Goal: Information Seeking & Learning: Learn about a topic

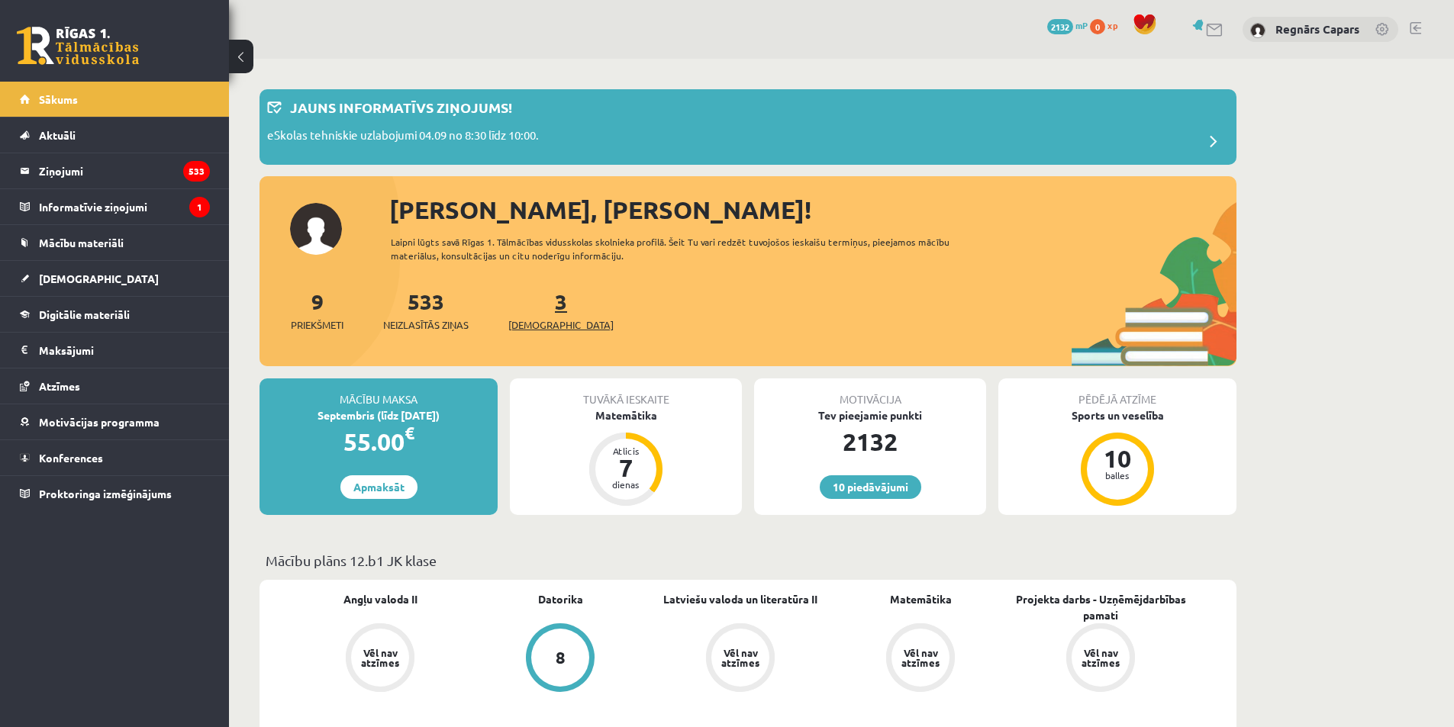
click at [536, 318] on span "[DEMOGRAPHIC_DATA]" at bounding box center [560, 324] width 105 height 15
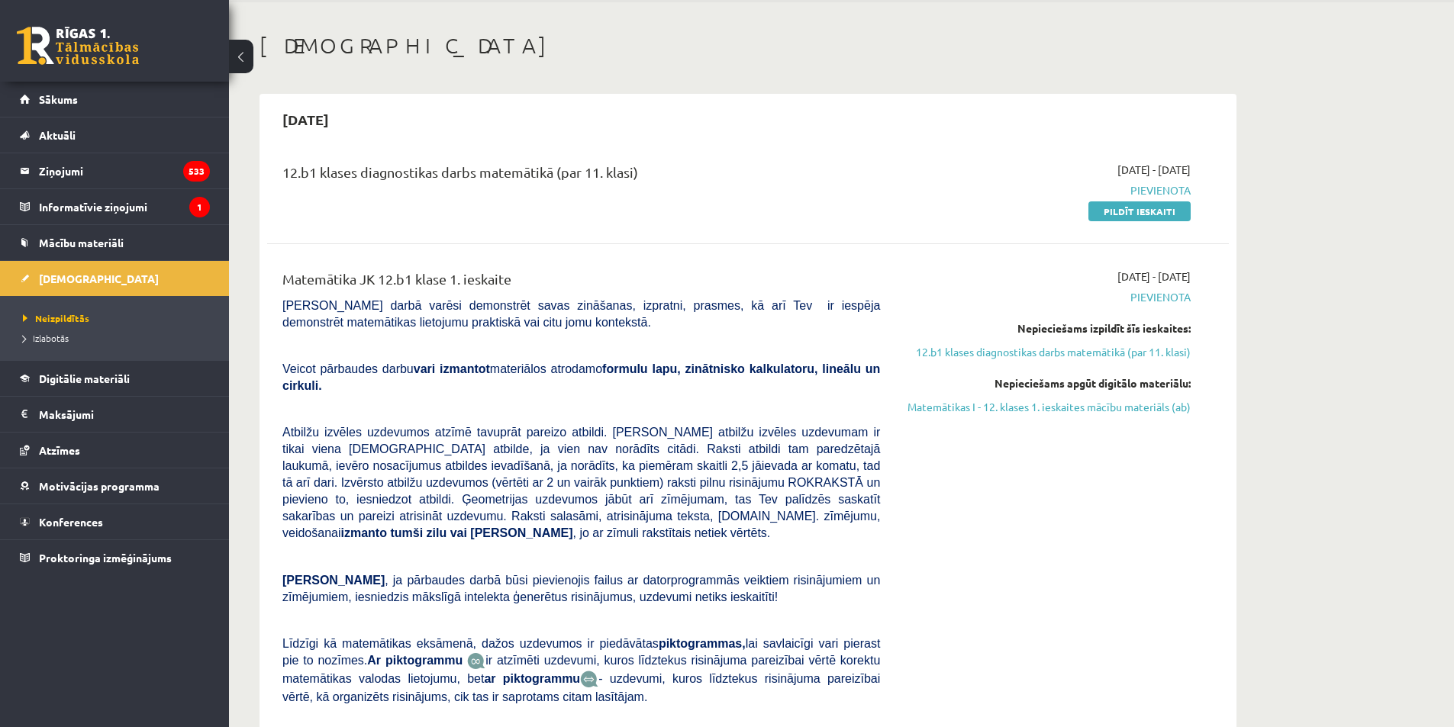
scroll to position [101, 0]
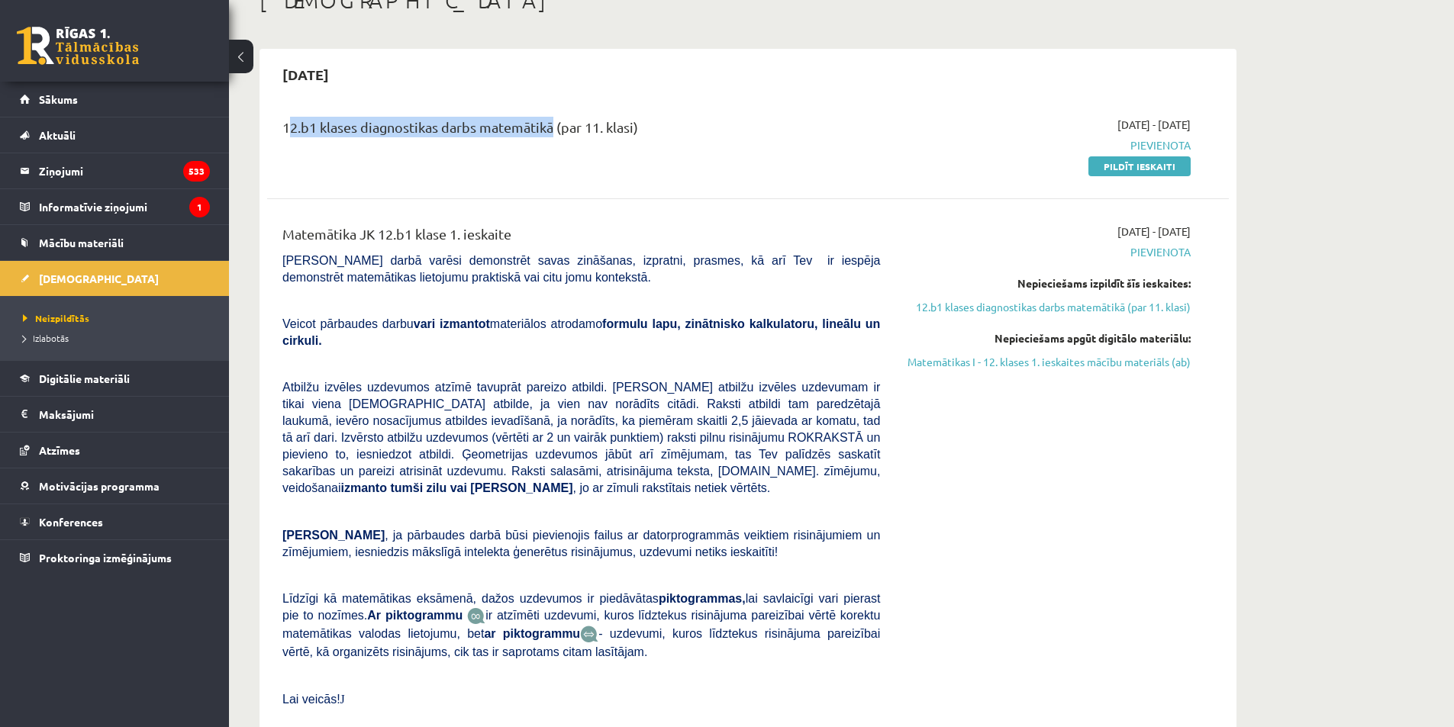
drag, startPoint x: 279, startPoint y: 132, endPoint x: 551, endPoint y: 151, distance: 273.1
click at [551, 151] on div "12.b1 klases diagnostikas darbs matemātikā (par 11. klasi)" at bounding box center [581, 145] width 620 height 57
click at [552, 148] on div "12.b1 klases diagnostikas darbs matemātikā (par 11. klasi)" at bounding box center [581, 145] width 620 height 57
click at [1065, 357] on link "Matemātikas I - 12. klases 1. ieskaites mācību materiāls (ab)" at bounding box center [1047, 362] width 288 height 16
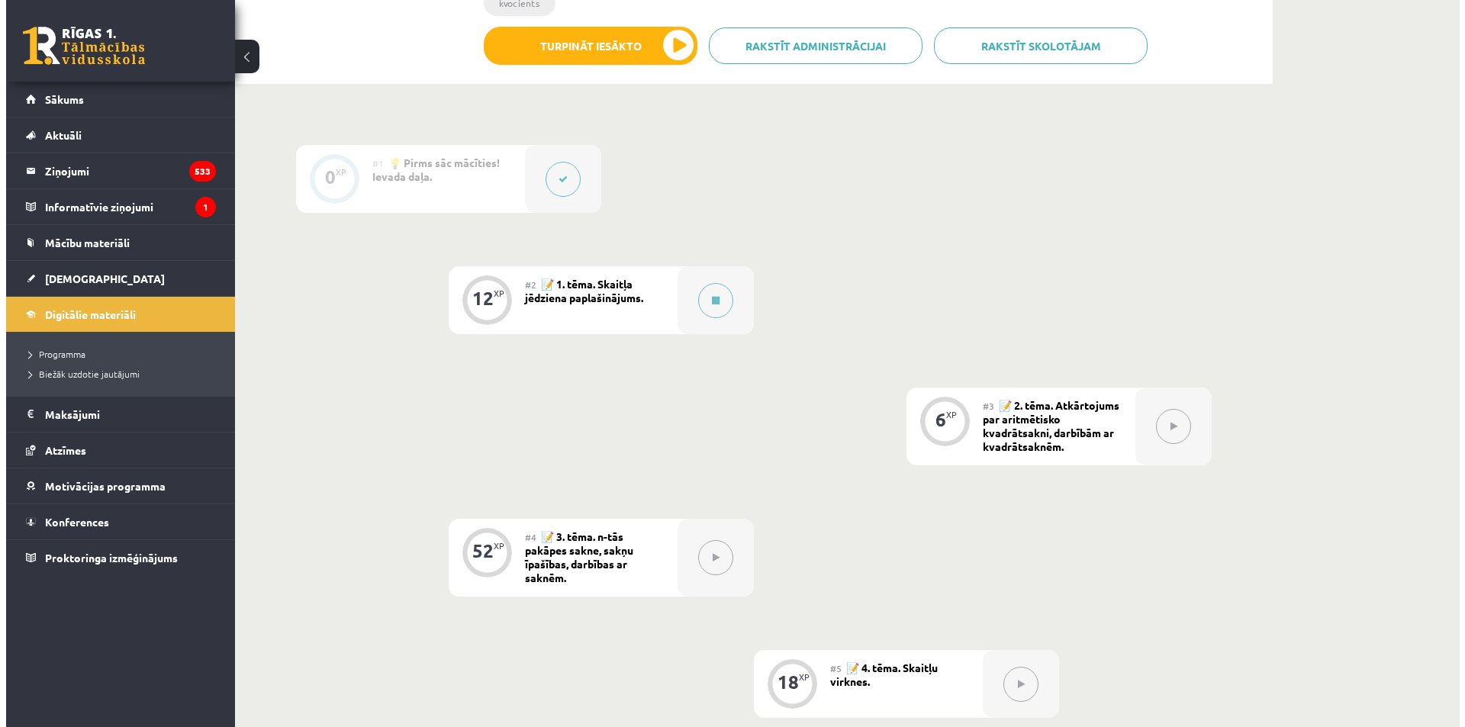
scroll to position [407, 0]
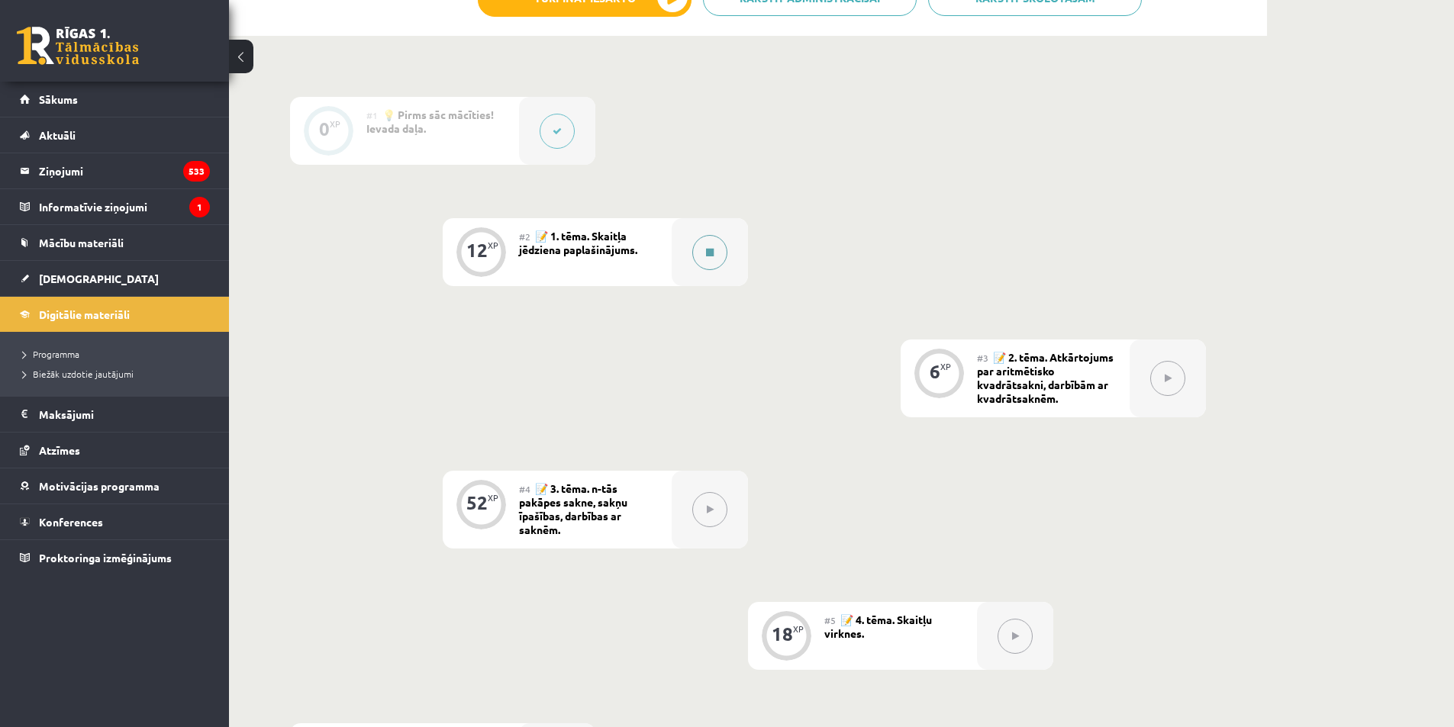
click at [674, 275] on div at bounding box center [709, 252] width 76 height 68
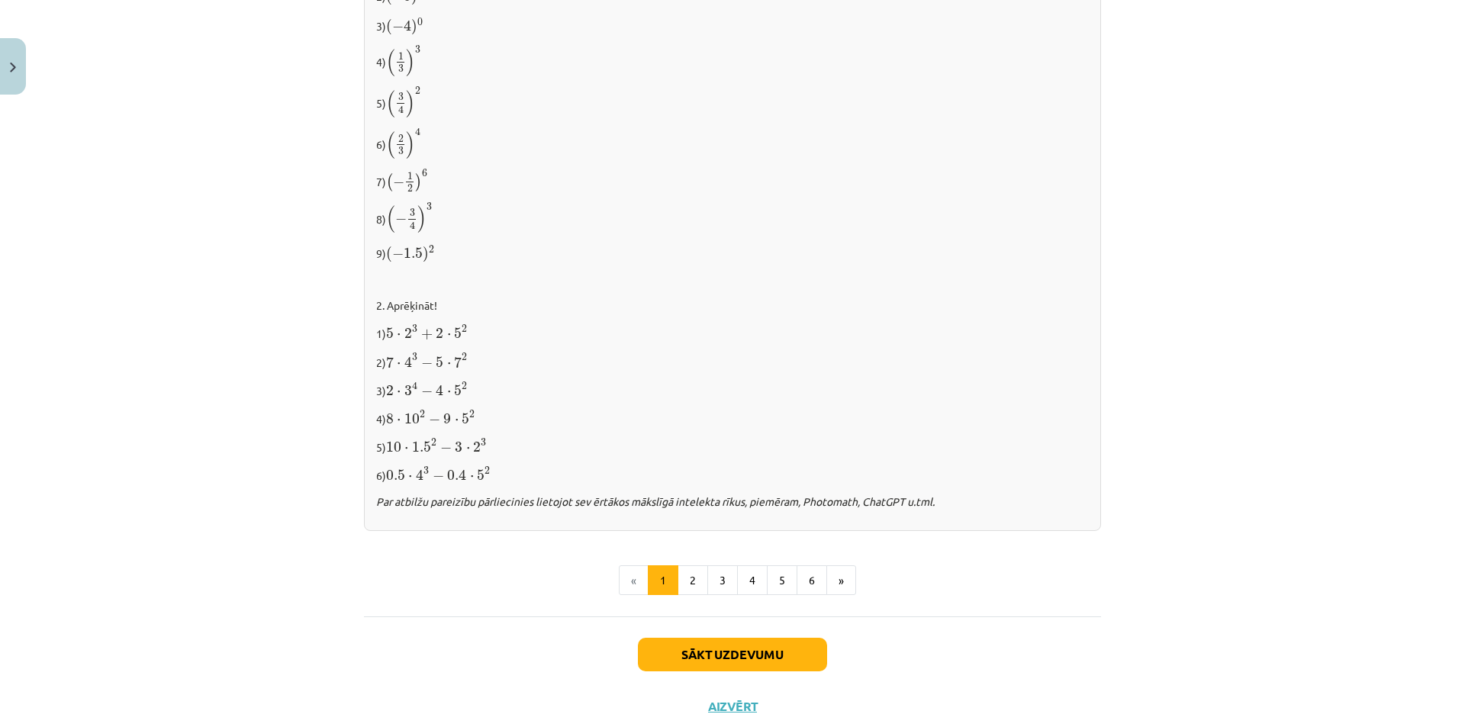
scroll to position [1441, 0]
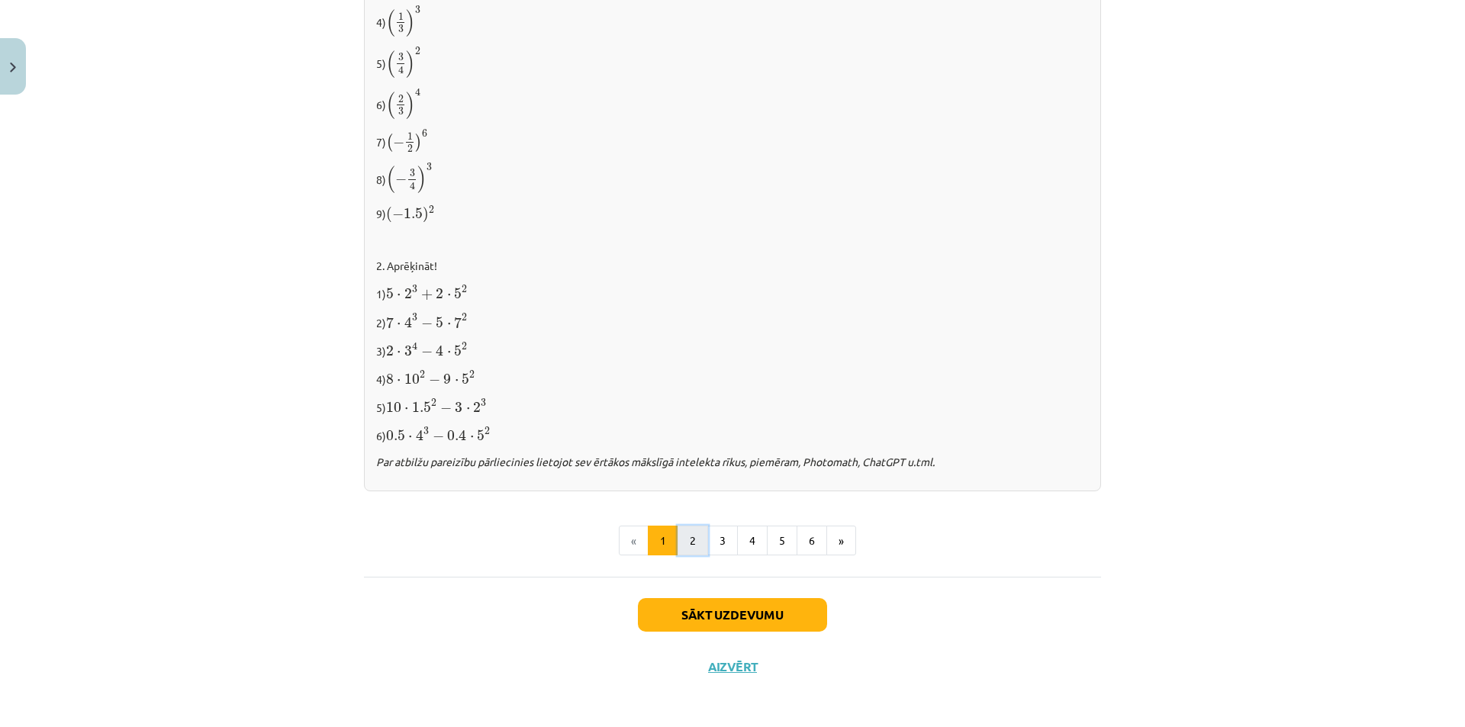
click at [697, 528] on button "2" at bounding box center [693, 541] width 31 height 31
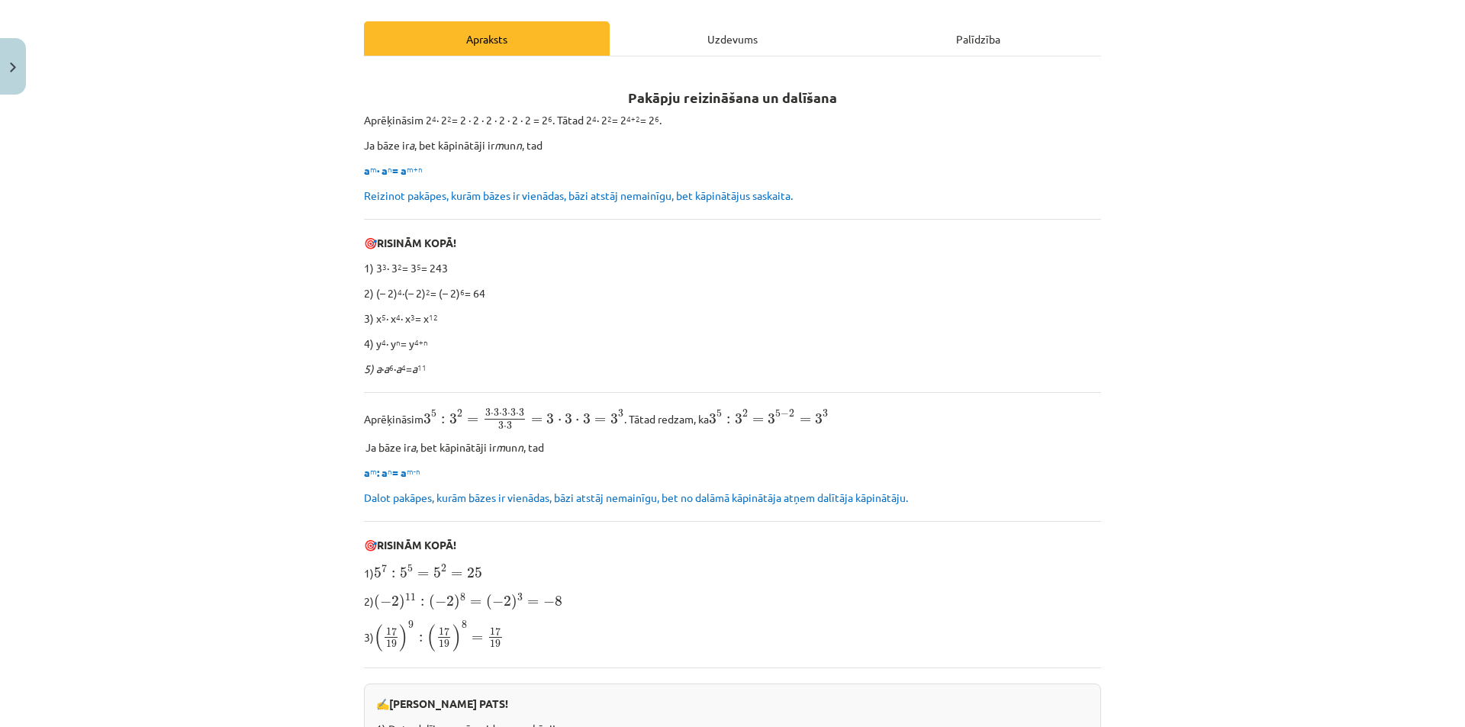
scroll to position [0, 0]
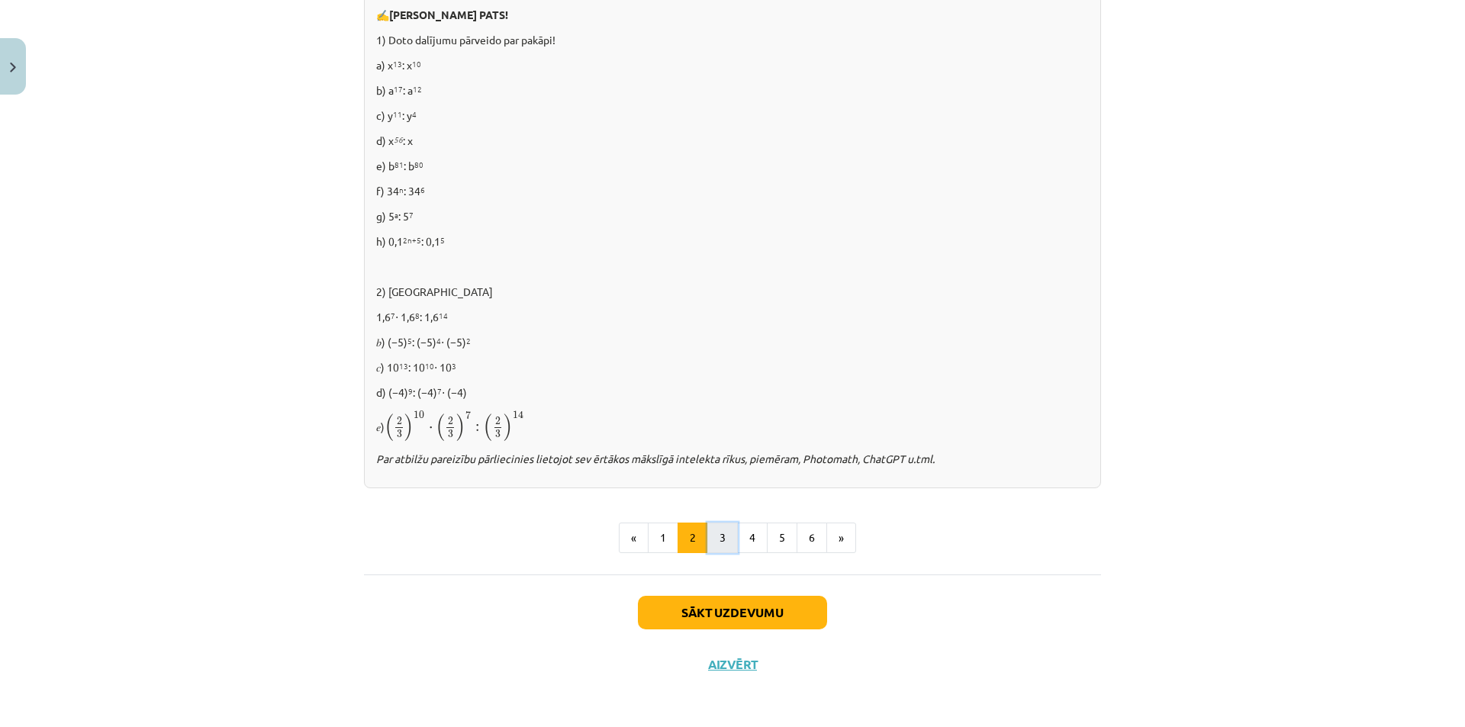
click at [726, 532] on button "3" at bounding box center [722, 538] width 31 height 31
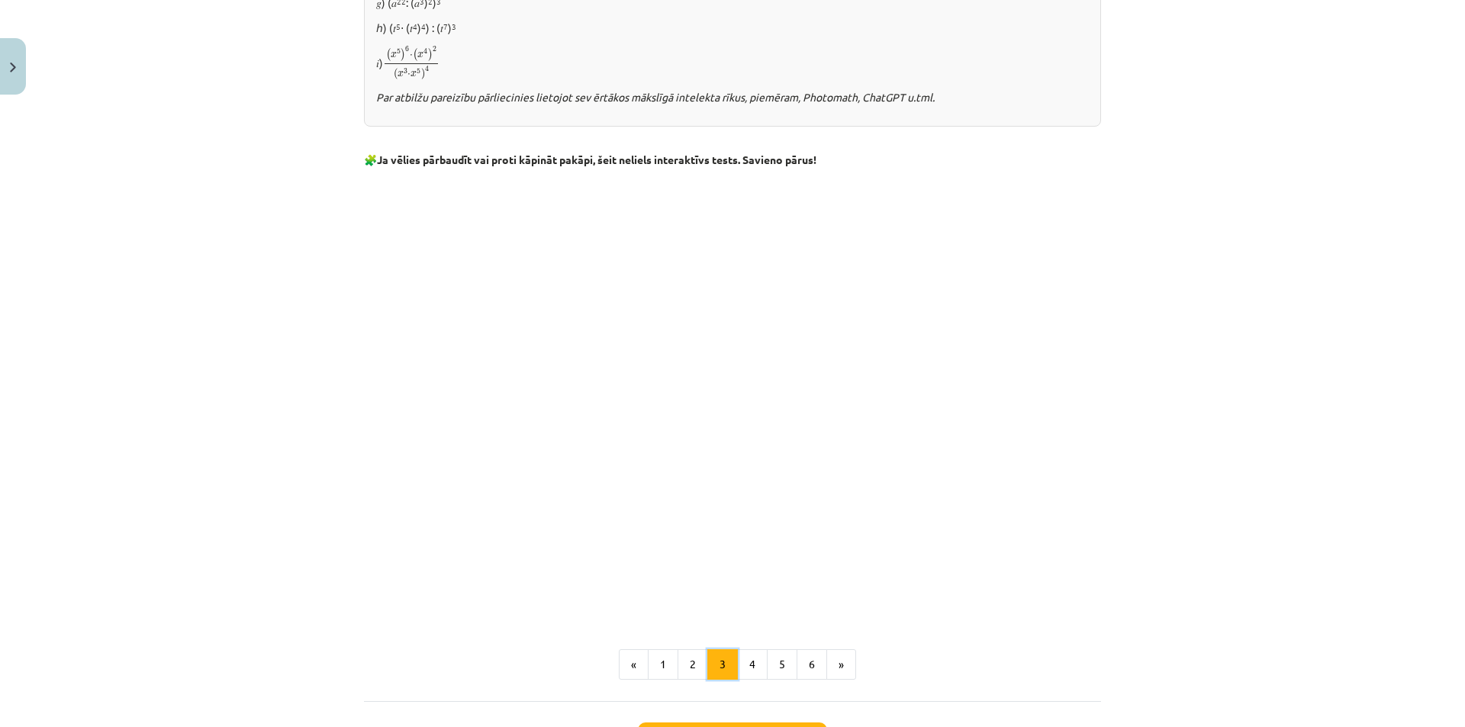
scroll to position [1189, 0]
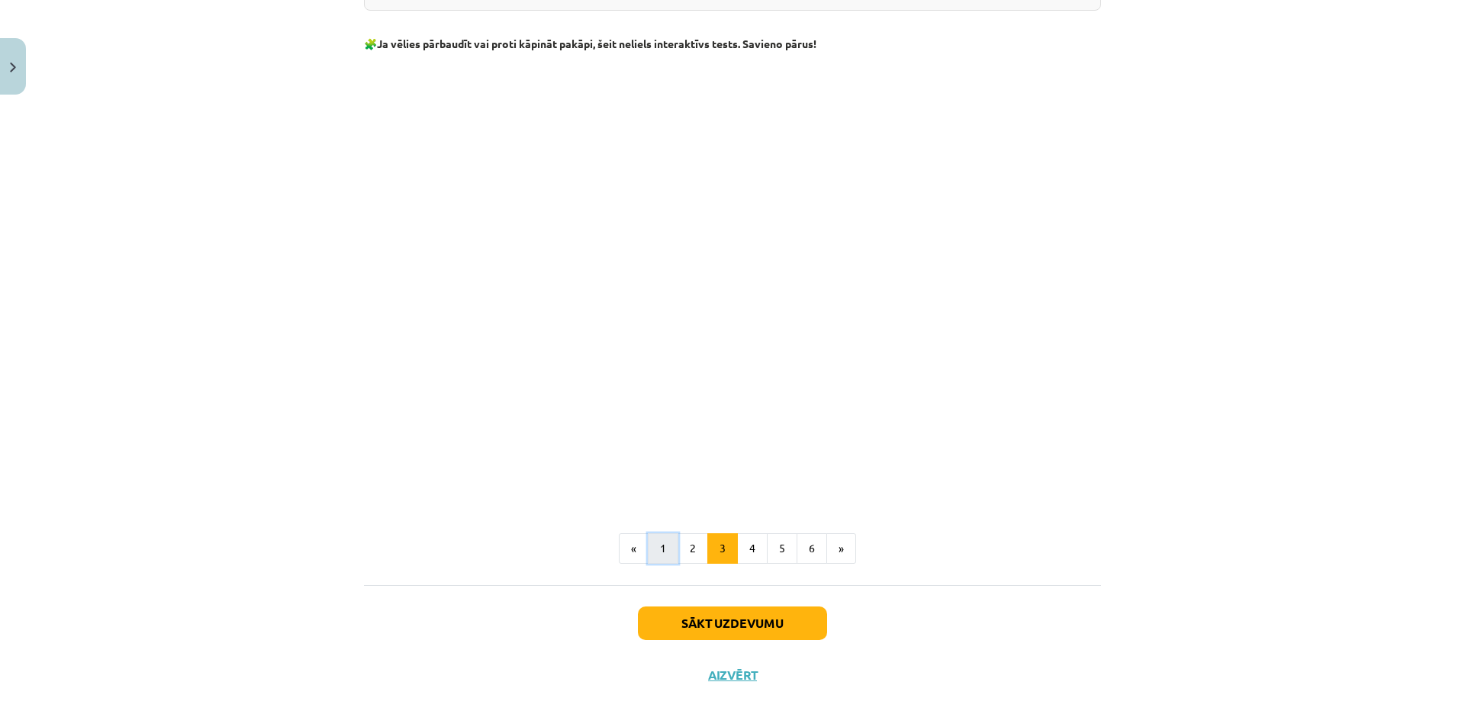
click at [651, 555] on button "1" at bounding box center [663, 548] width 31 height 31
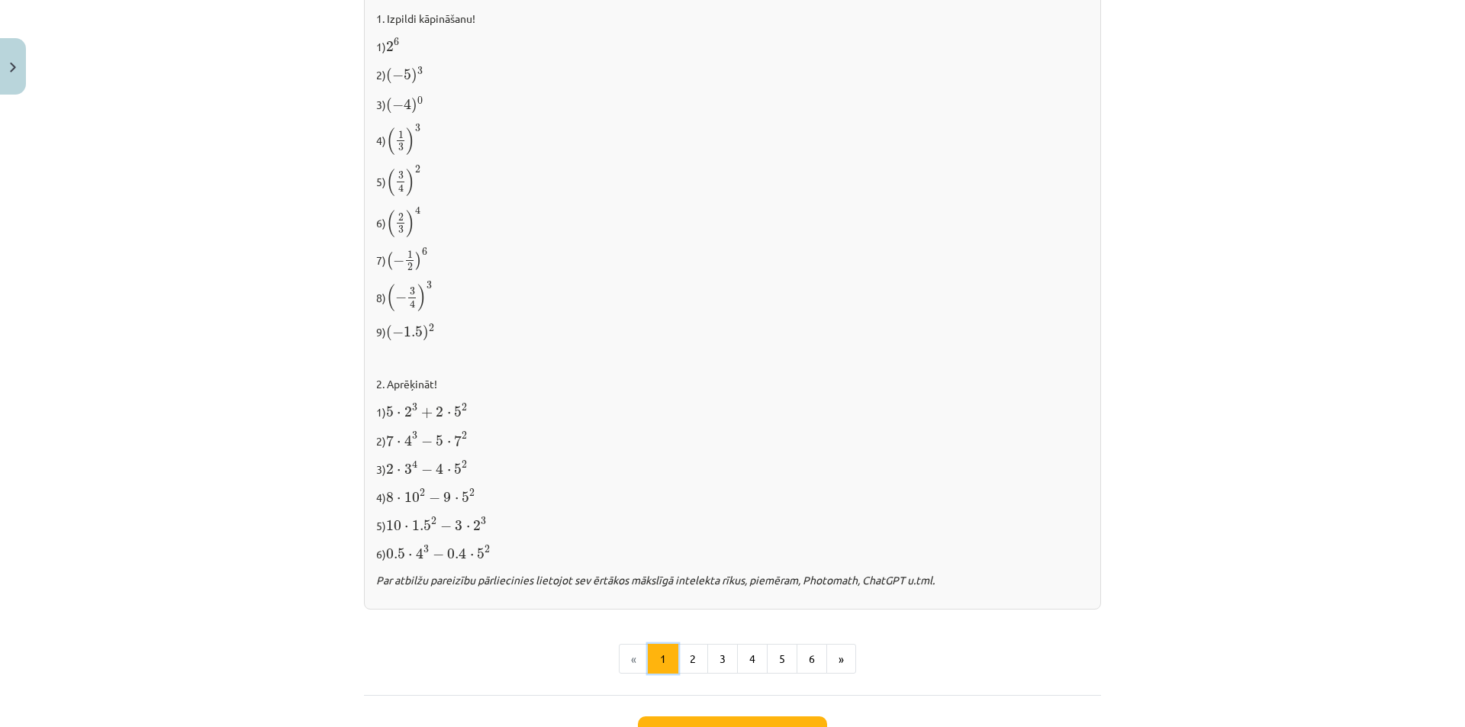
scroll to position [1425, 0]
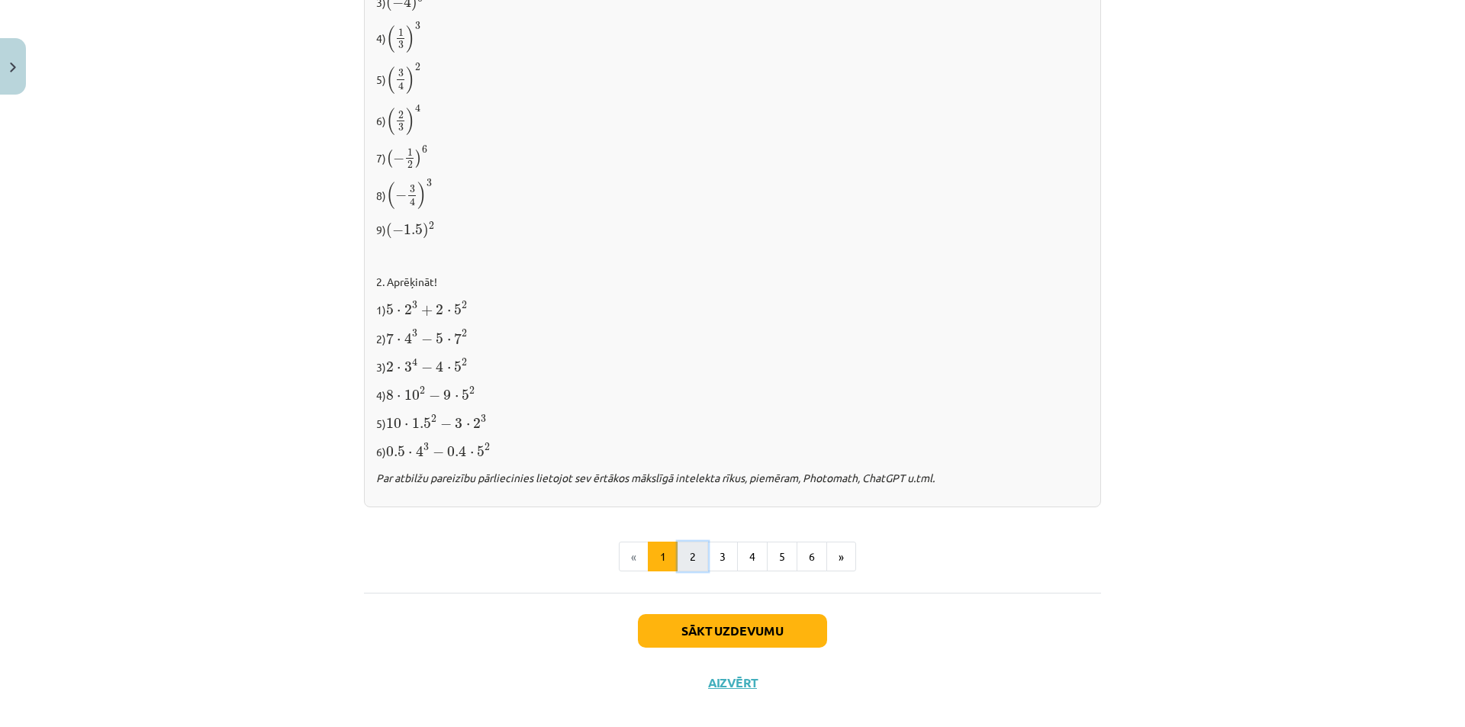
click at [679, 542] on button "2" at bounding box center [693, 557] width 31 height 31
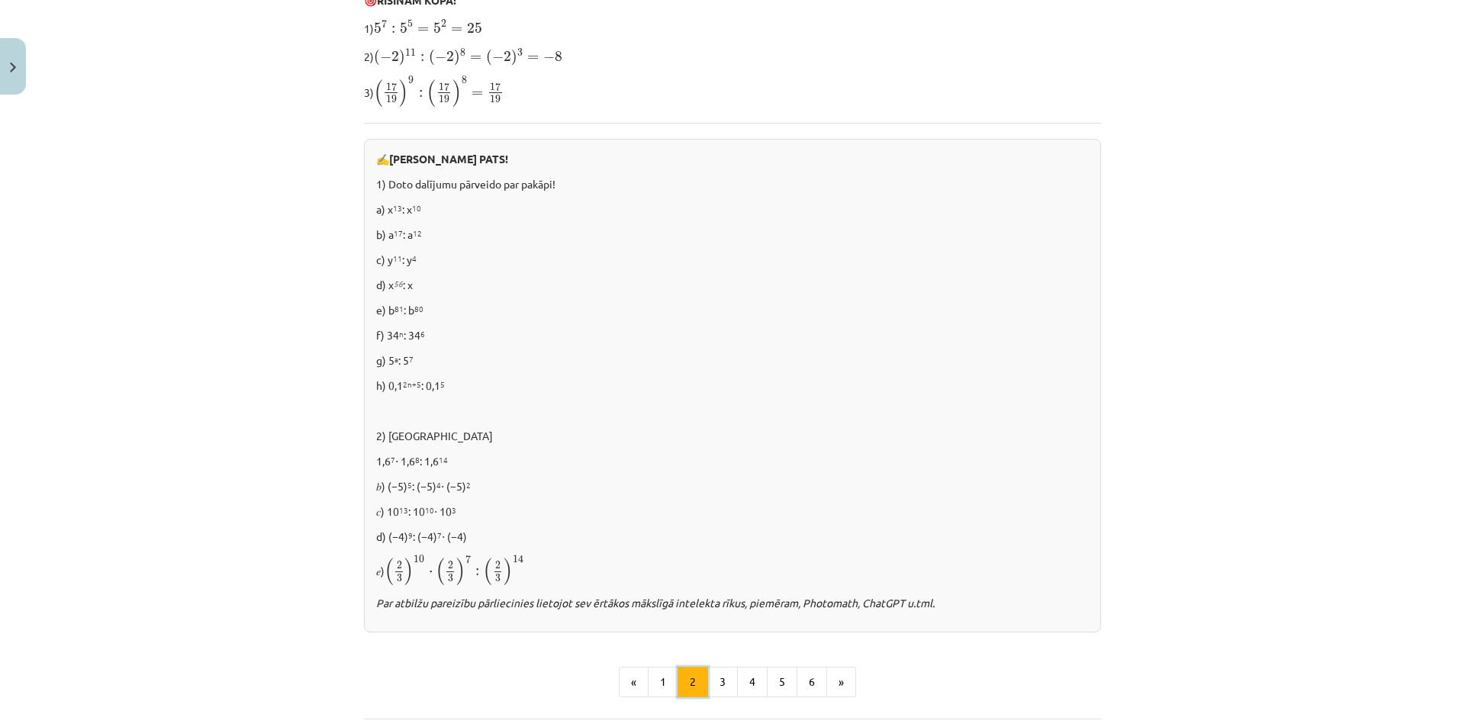
scroll to position [782, 0]
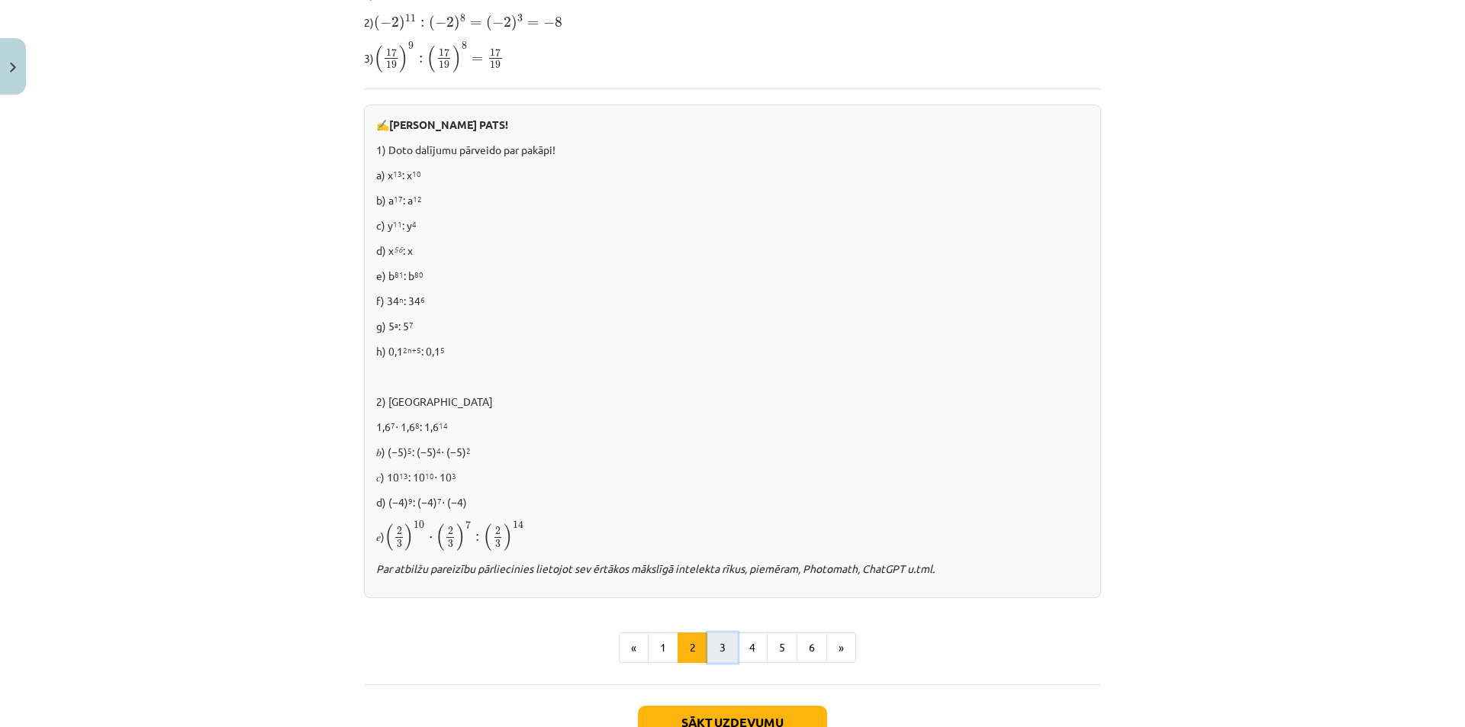
click at [717, 639] on button "3" at bounding box center [722, 648] width 31 height 31
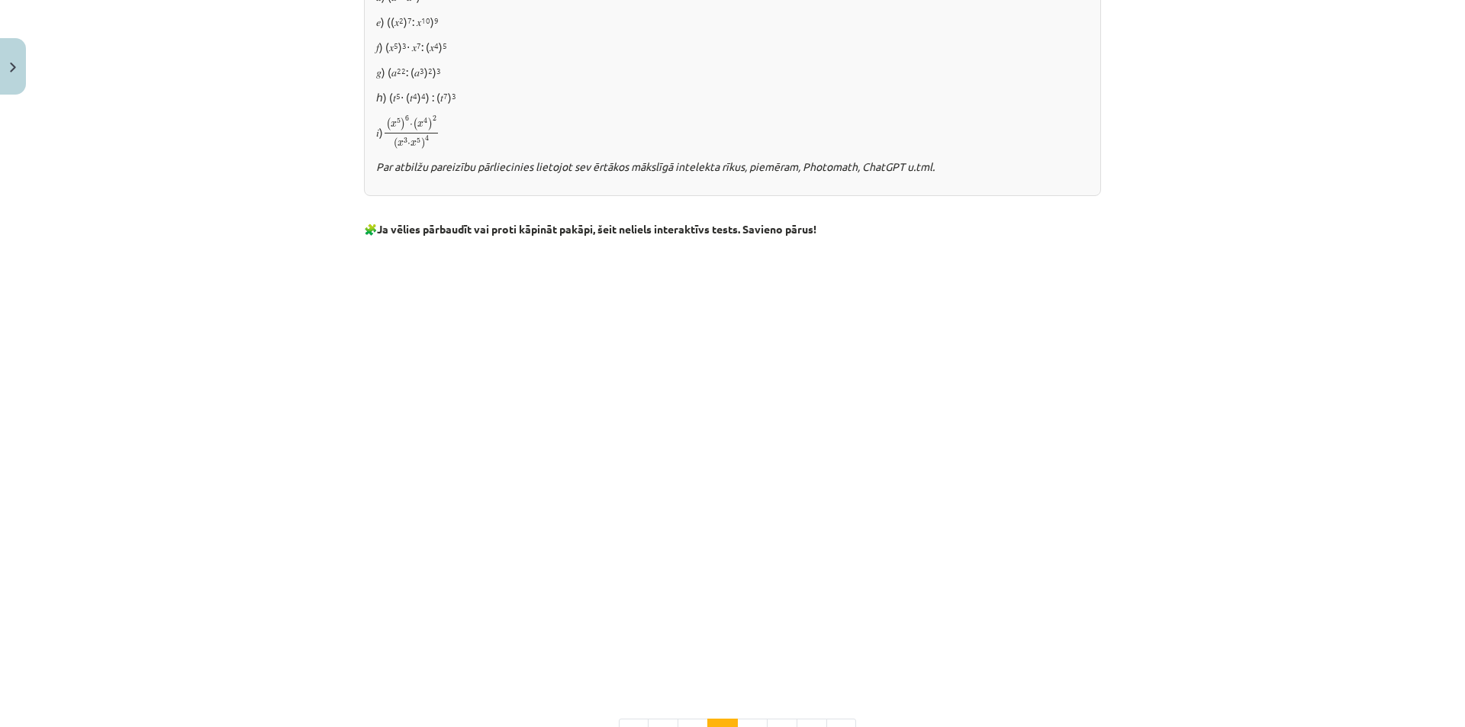
scroll to position [1017, 0]
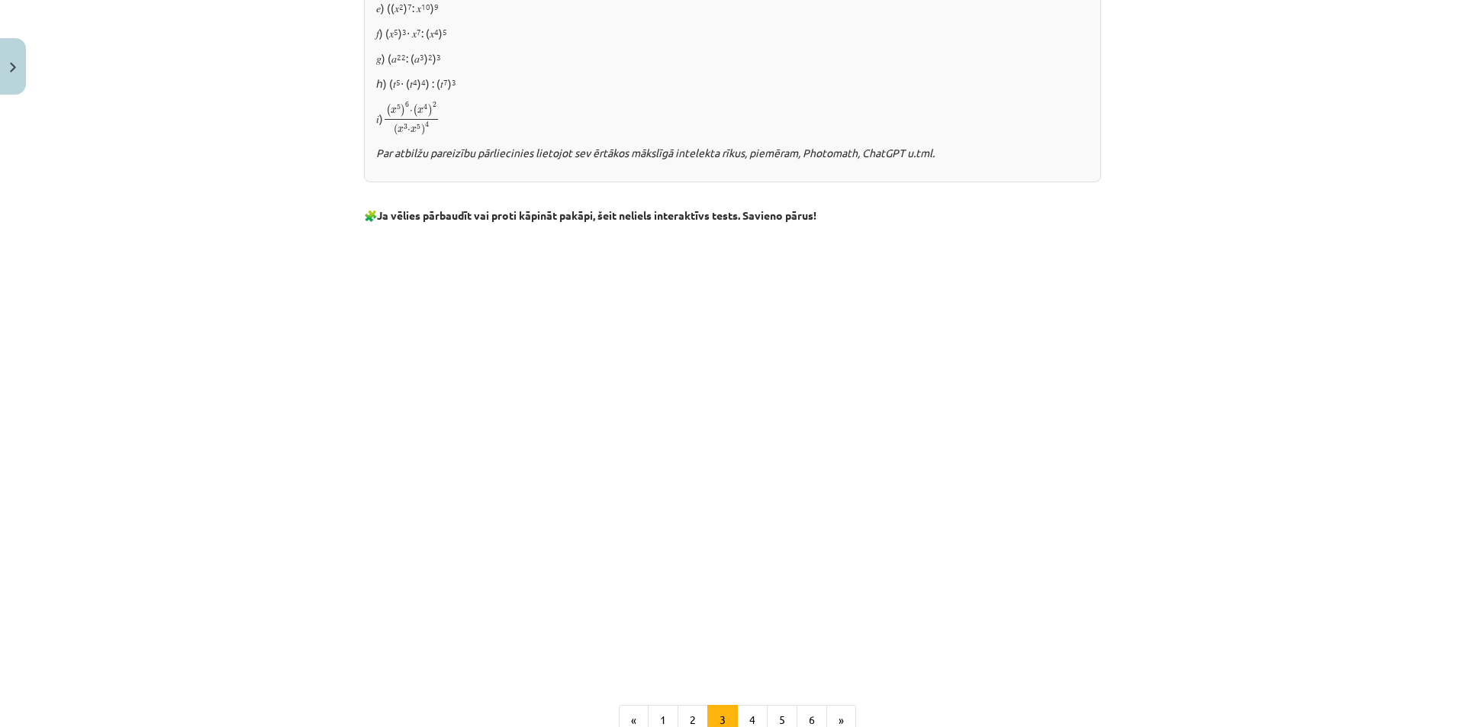
drag, startPoint x: 851, startPoint y: 628, endPoint x: 714, endPoint y: 231, distance: 419.6
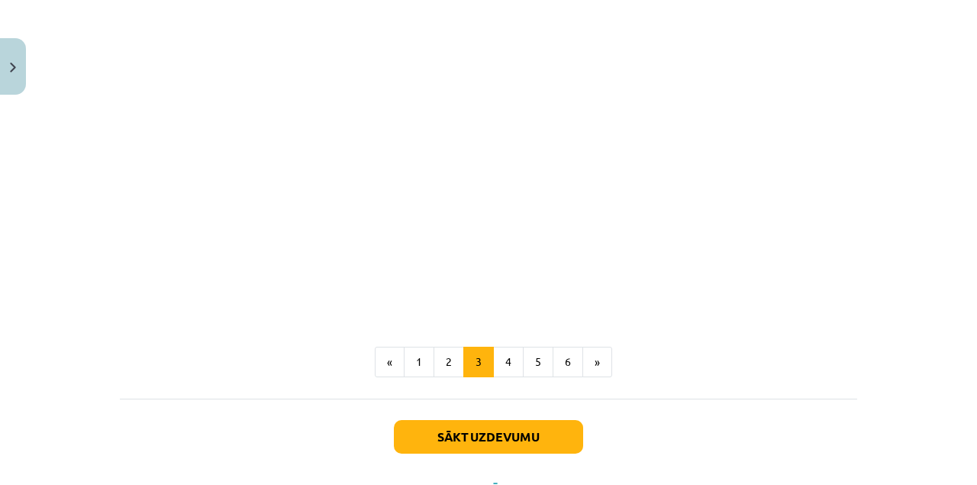
scroll to position [1441, 0]
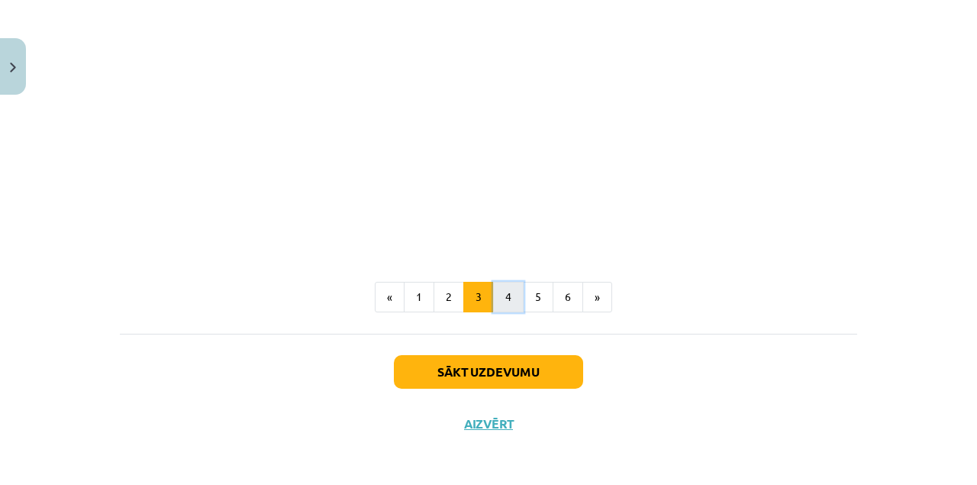
click at [507, 298] on button "4" at bounding box center [508, 297] width 31 height 31
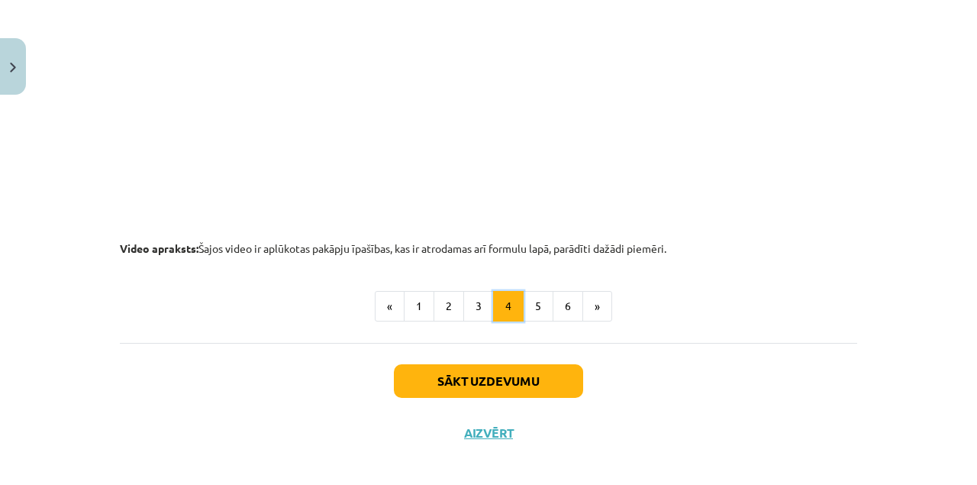
scroll to position [1675, 0]
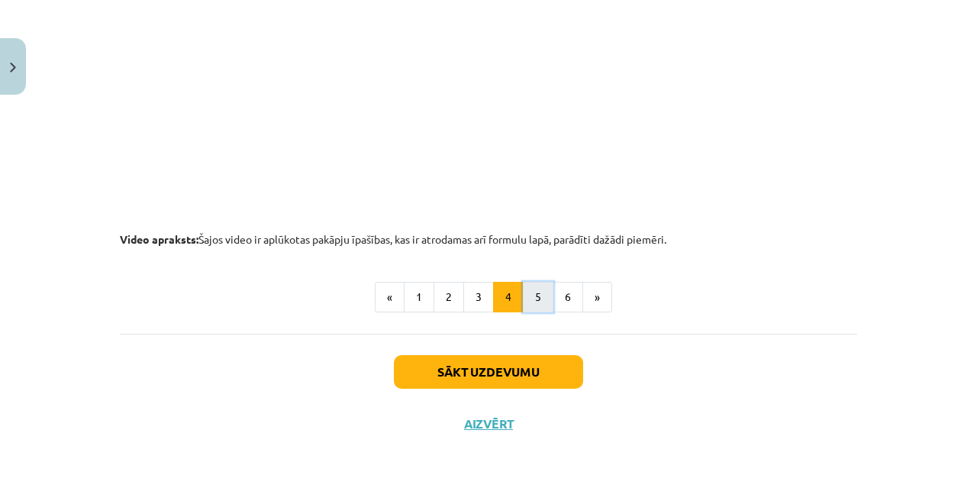
click at [529, 295] on button "5" at bounding box center [538, 297] width 31 height 31
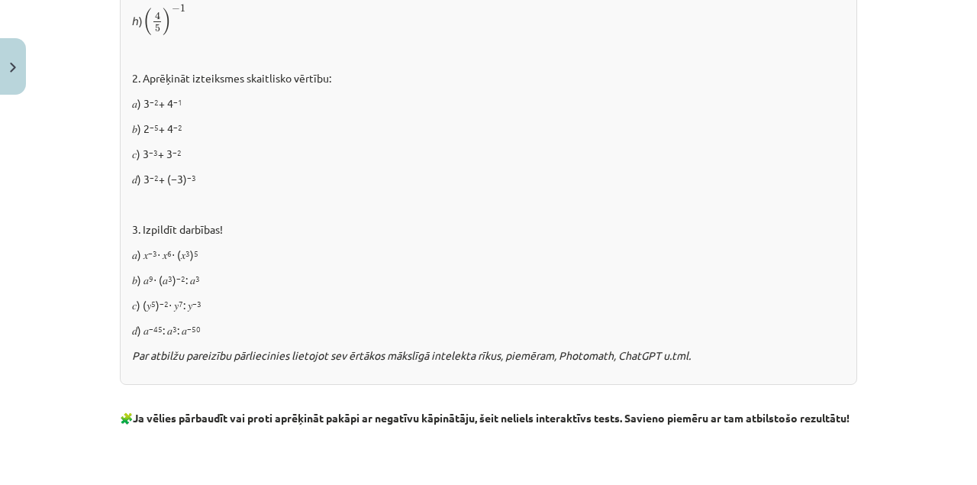
scroll to position [1222, 0]
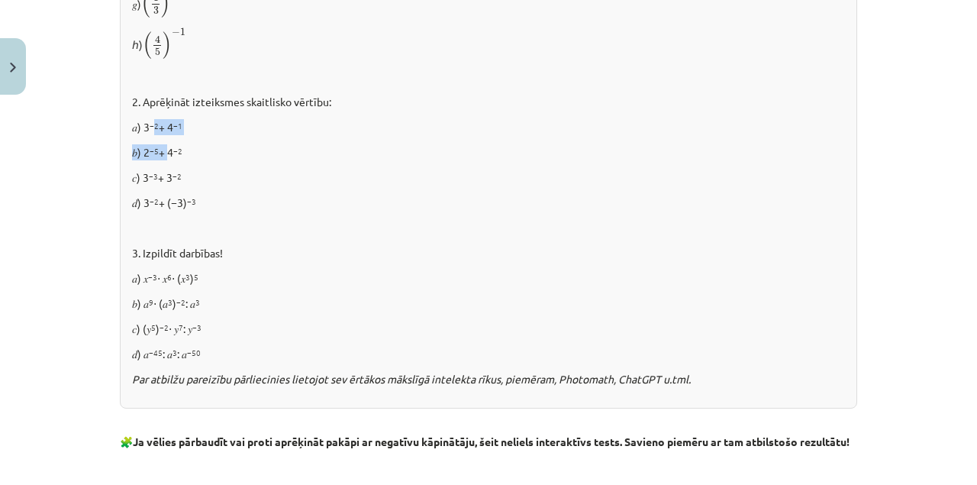
drag, startPoint x: 150, startPoint y: 127, endPoint x: 163, endPoint y: 136, distance: 15.9
click at [163, 136] on div "✍️ RISINI PATS! 1. Aprēķināt: 𝑎) 2 −6 𝑏) 11 −2 𝑐) 3 −3 𝑑) (−2) −5 𝑒) (−3) −4 𝑓)…" at bounding box center [488, 90] width 737 height 635
click at [237, 169] on p "𝑐) 3 −3 + 3 −2" at bounding box center [488, 177] width 713 height 16
drag, startPoint x: 180, startPoint y: 194, endPoint x: 163, endPoint y: 179, distance: 22.8
click at [163, 179] on div "✍️ RISINI PATS! 1. Aprēķināt: 𝑎) 2 −6 𝑏) 11 −2 𝑐) 3 −3 𝑑) (−2) −5 𝑒) (−3) −4 𝑓)…" at bounding box center [488, 90] width 737 height 635
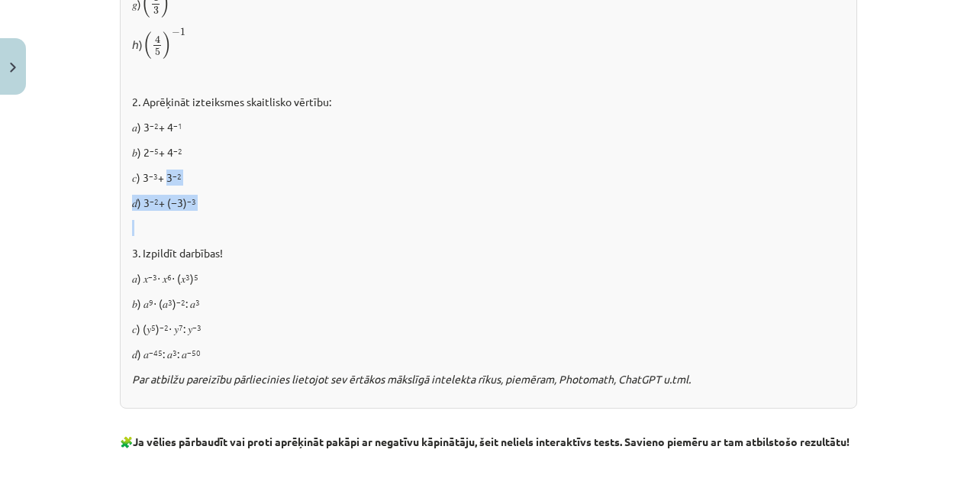
drag, startPoint x: 217, startPoint y: 186, endPoint x: 231, endPoint y: 183, distance: 14.1
click at [218, 186] on div "✍️ RISINI PATS! 1. Aprēķināt: 𝑎) 2 −6 𝑏) 11 −2 𝑐) 3 −3 𝑑) (−2) −5 𝑒) (−3) −4 𝑓)…" at bounding box center [488, 90] width 737 height 635
click at [233, 183] on div "✍️ RISINI PATS! 1. Aprēķināt: 𝑎) 2 −6 𝑏) 11 −2 𝑐) 3 −3 𝑑) (−2) −5 𝑒) (−3) −4 𝑓)…" at bounding box center [488, 90] width 737 height 635
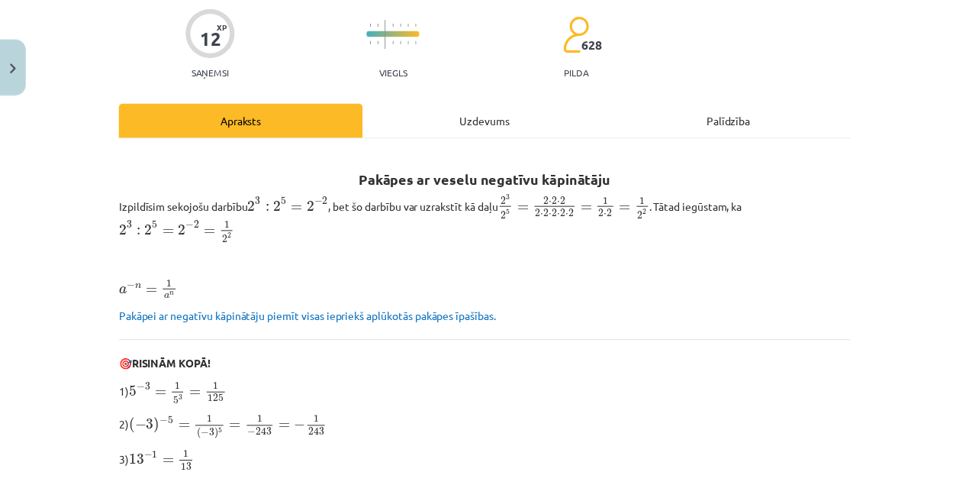
scroll to position [0, 0]
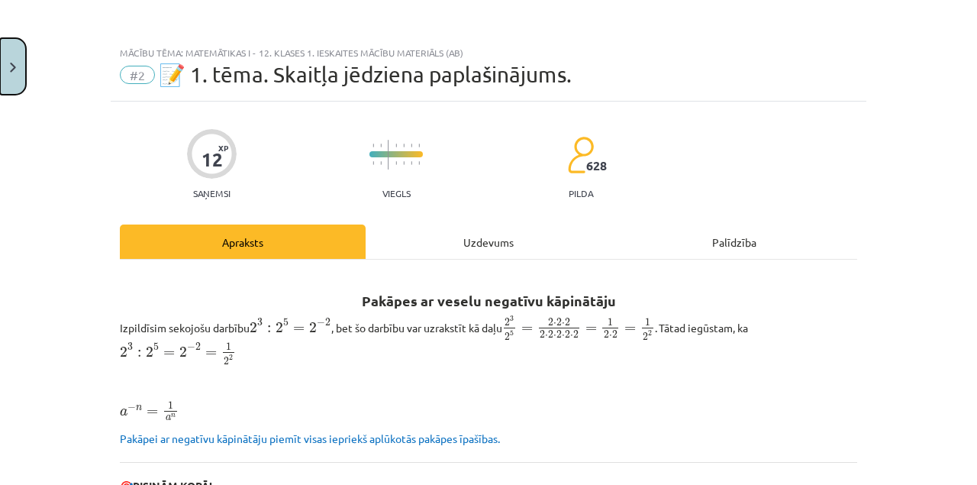
click at [18, 80] on button "Close" at bounding box center [13, 66] width 26 height 56
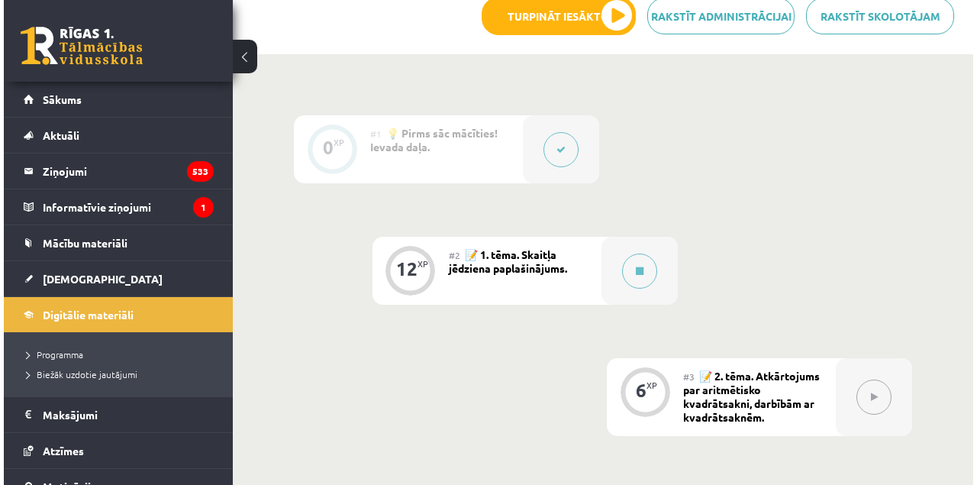
scroll to position [339, 0]
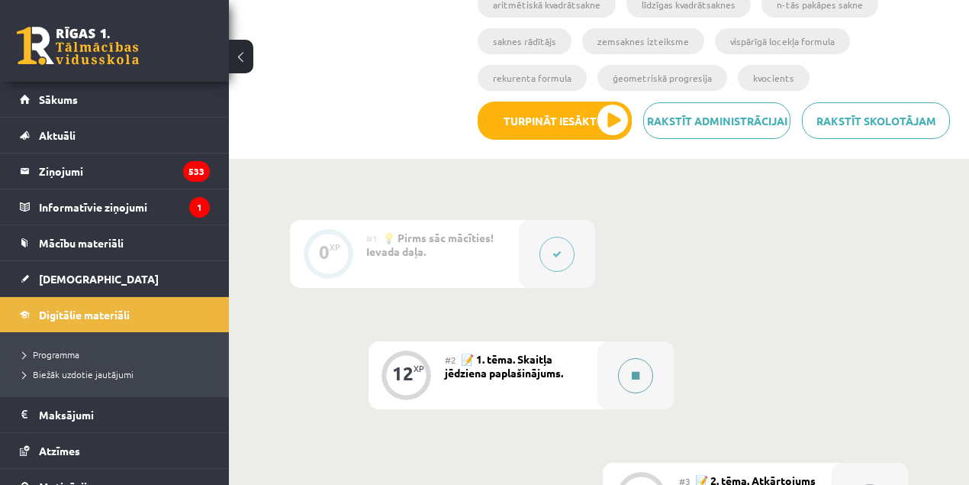
click at [607, 390] on div at bounding box center [635, 375] width 76 height 68
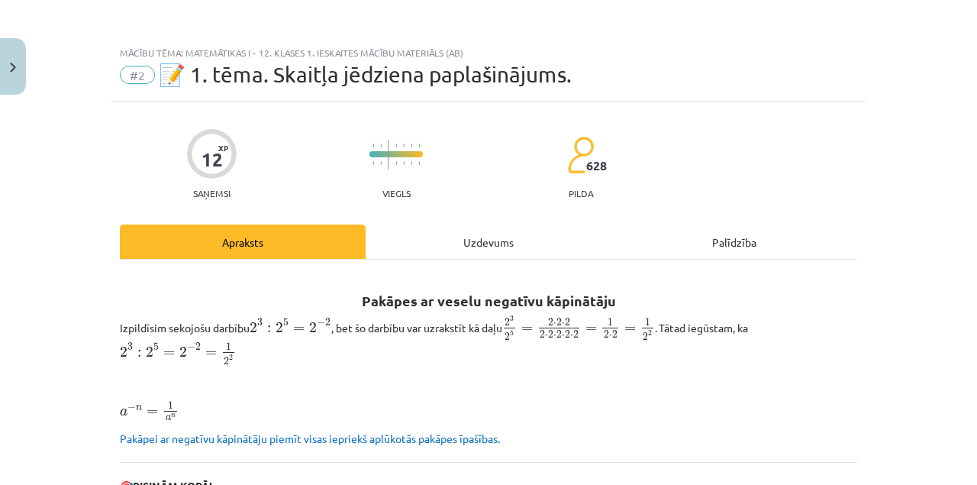
click at [478, 247] on div "Uzdevums" at bounding box center [489, 241] width 246 height 34
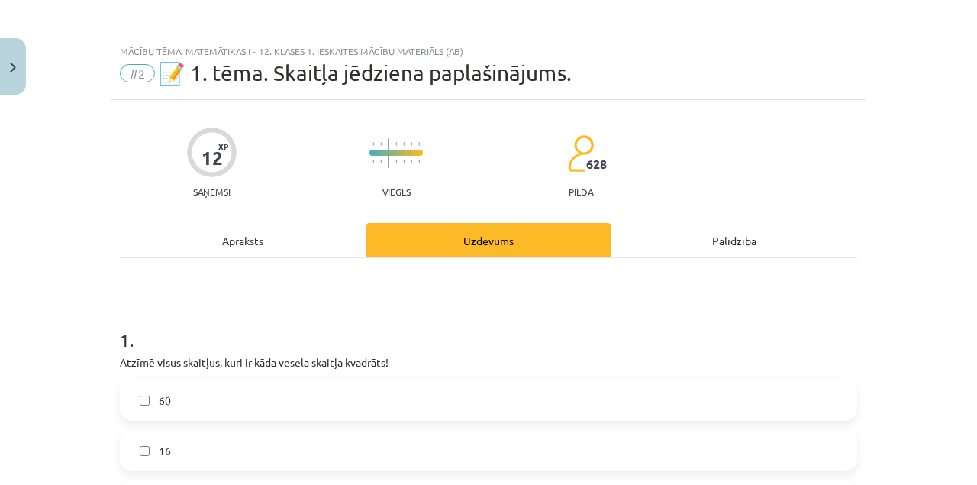
scroll to position [0, 0]
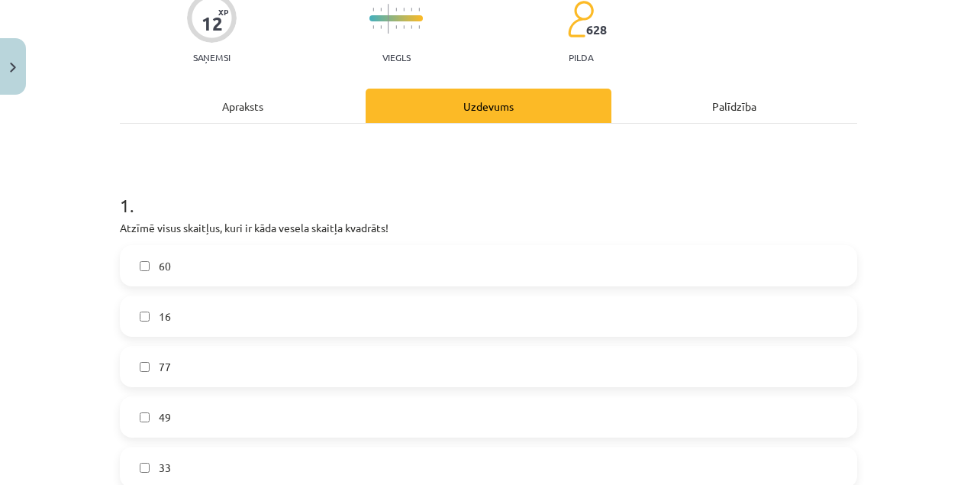
click at [244, 113] on div "Apraksts" at bounding box center [243, 106] width 246 height 34
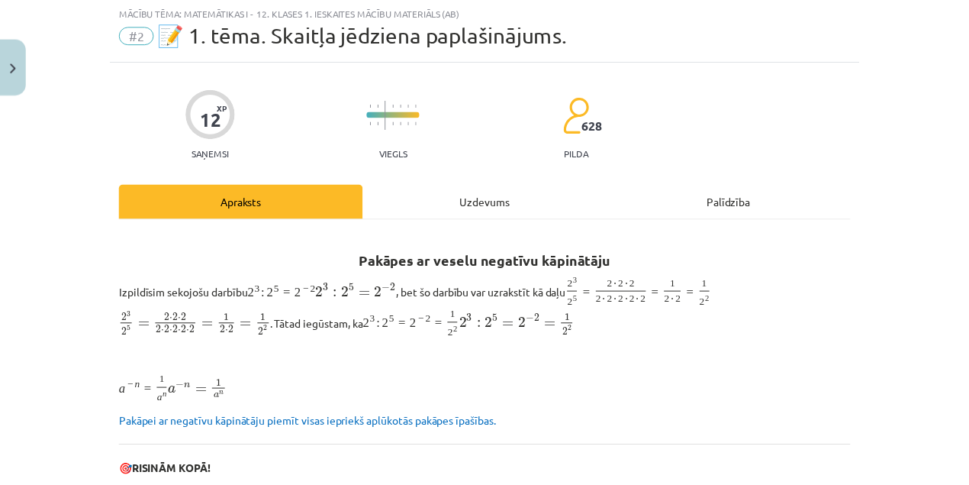
scroll to position [38, 0]
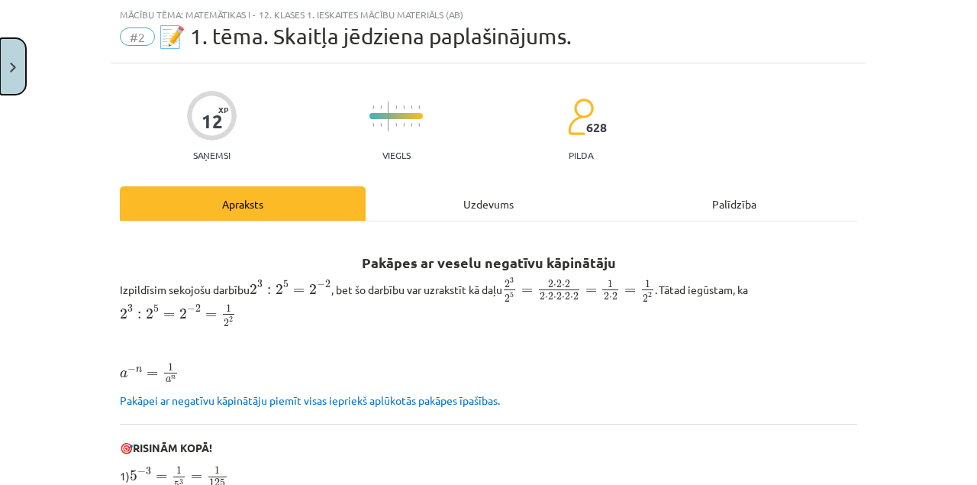
click at [11, 85] on button "Close" at bounding box center [13, 66] width 26 height 56
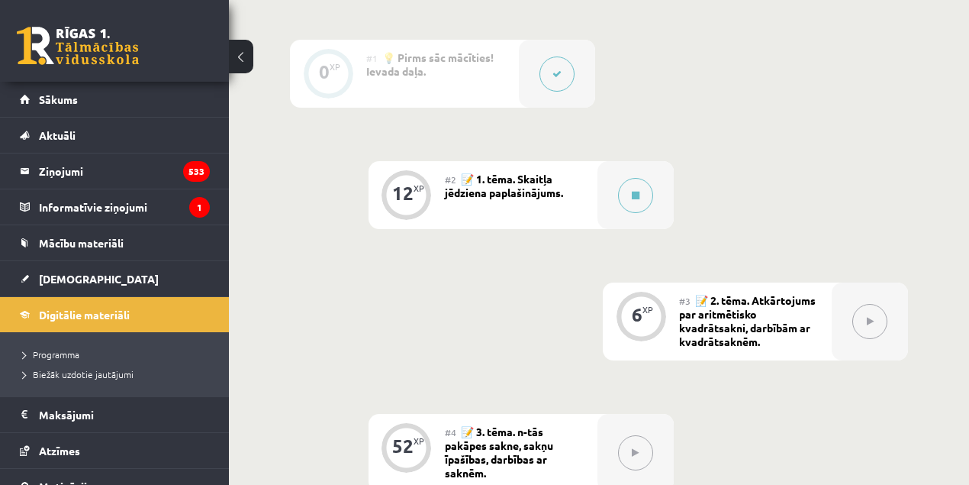
scroll to position [542, 0]
